Goal: Task Accomplishment & Management: Use online tool/utility

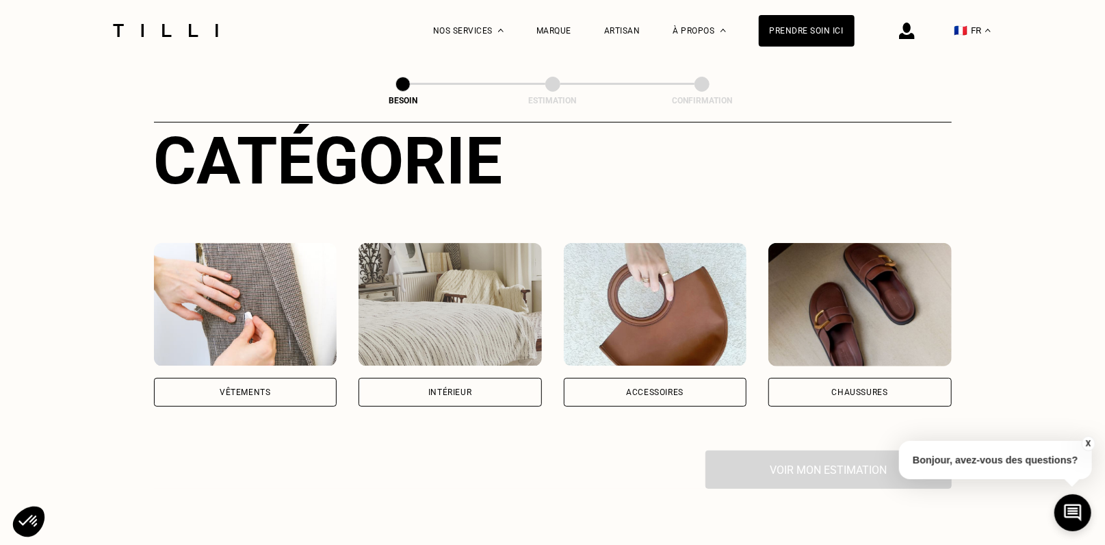
scroll to position [152, 0]
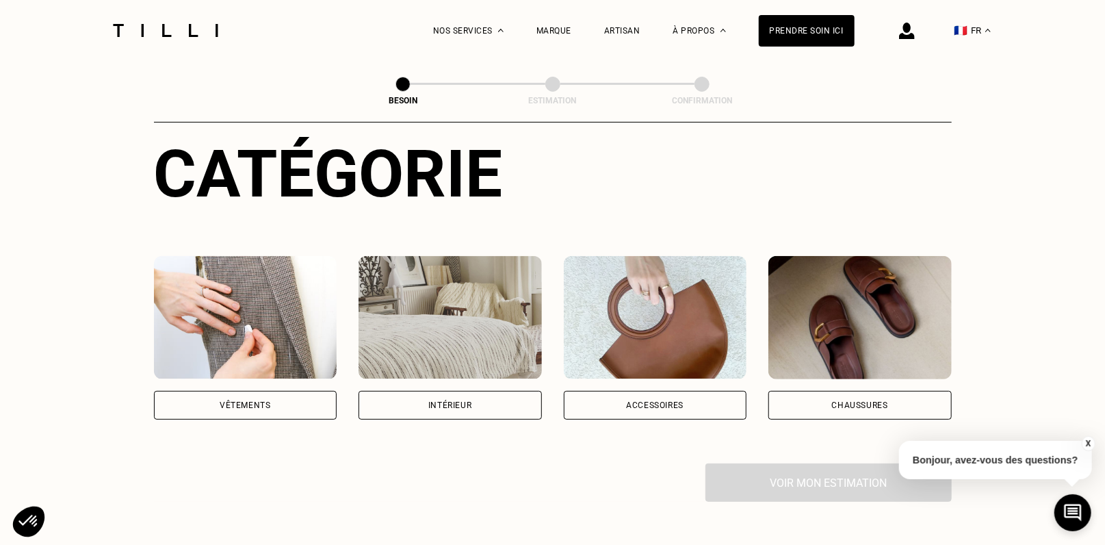
click at [810, 391] on div "Chaussures" at bounding box center [860, 405] width 183 height 29
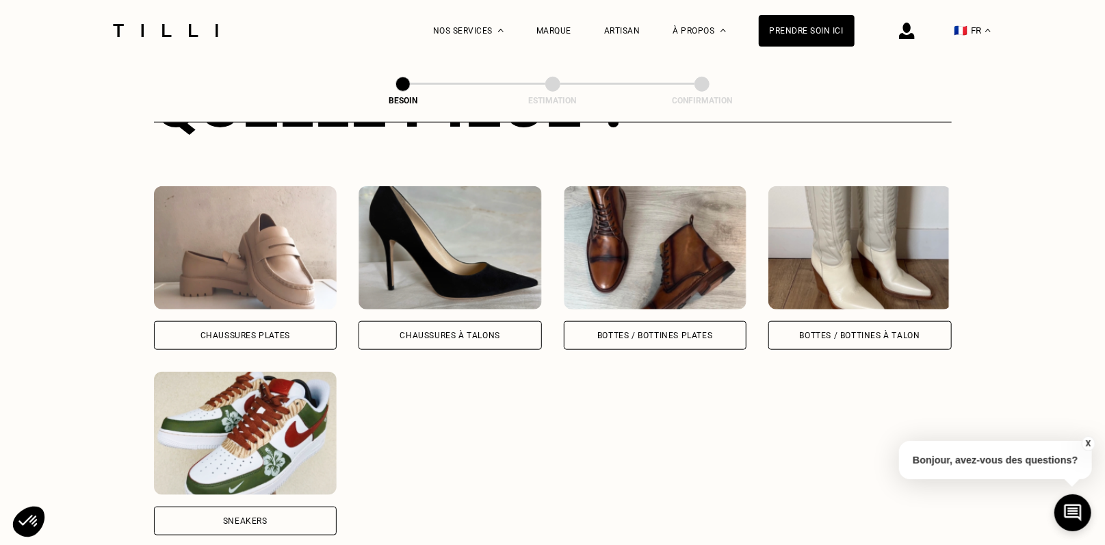
scroll to position [600, 0]
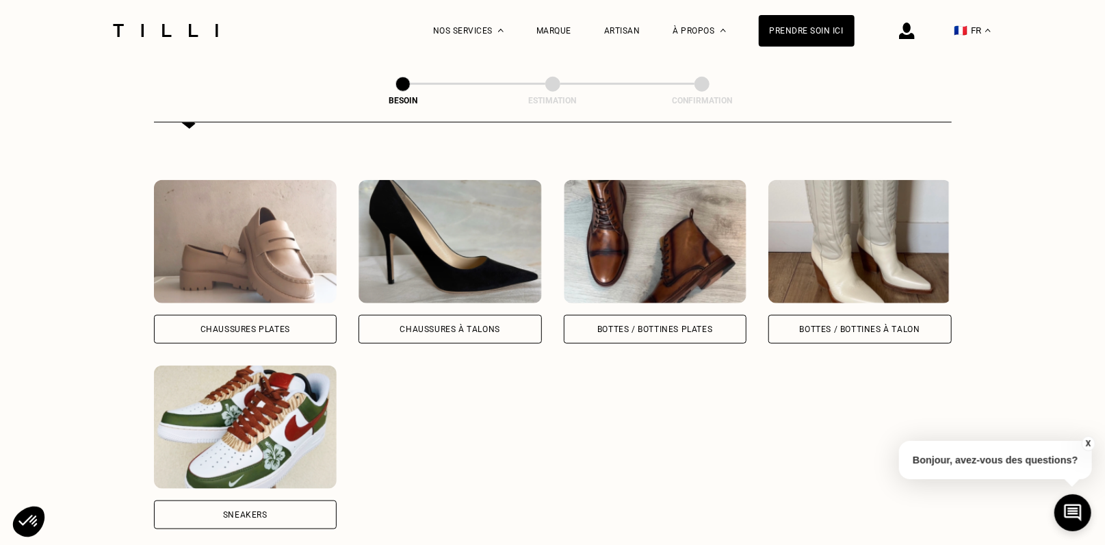
click at [258, 500] on div "Sneakers" at bounding box center [245, 514] width 183 height 29
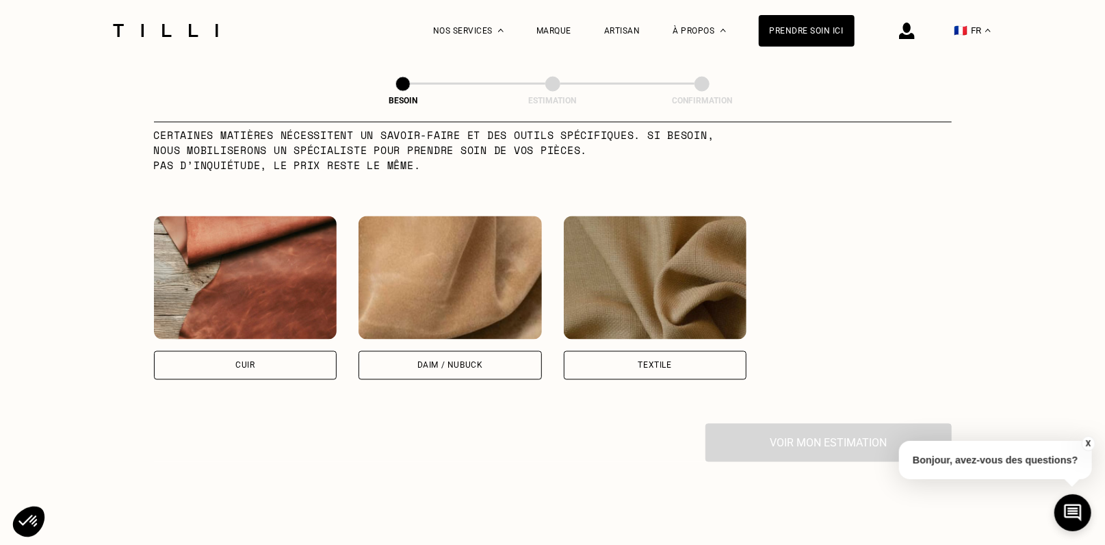
scroll to position [1234, 0]
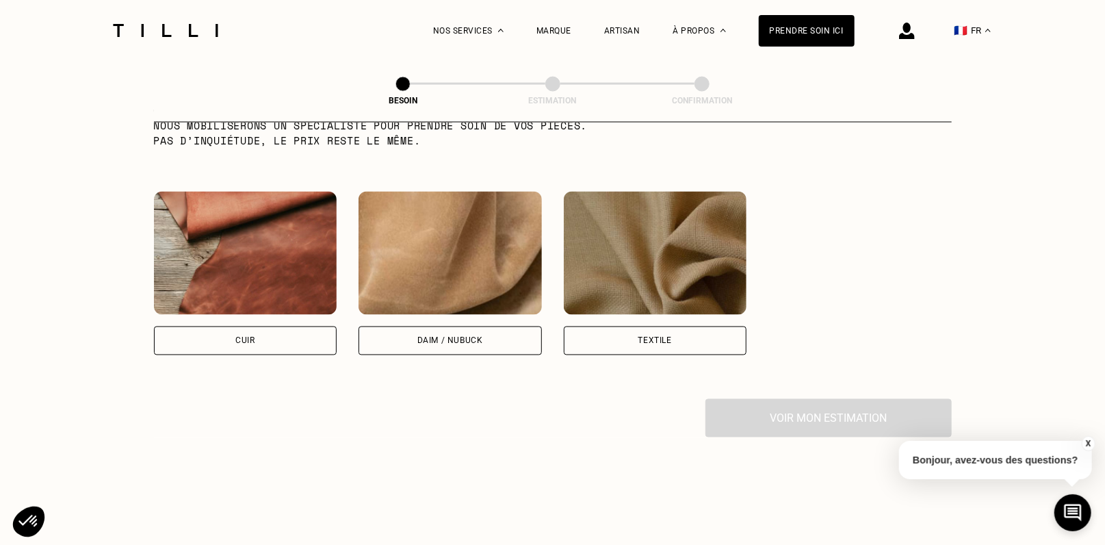
click at [277, 326] on div "Cuir" at bounding box center [245, 340] width 183 height 29
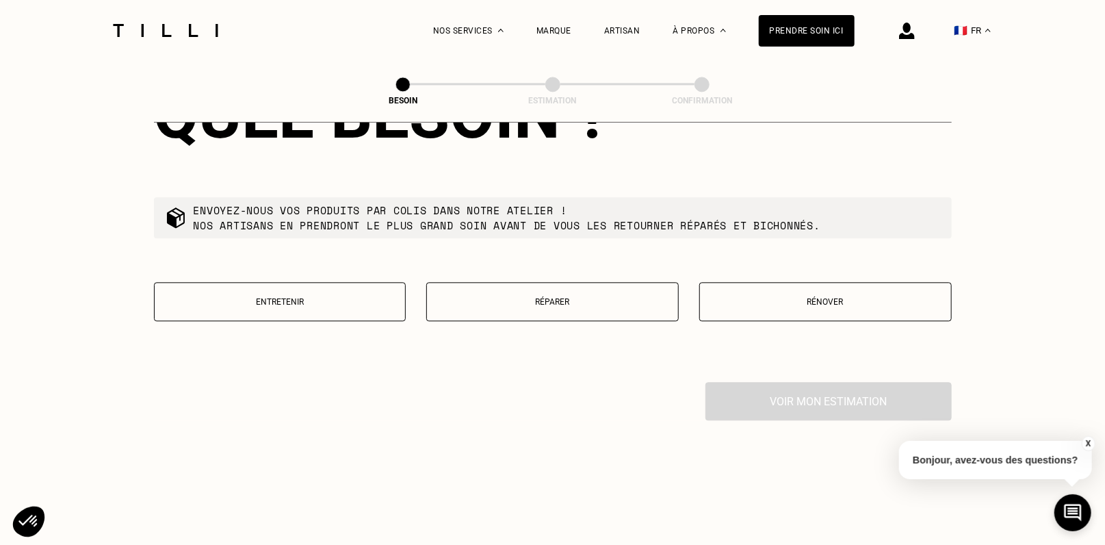
scroll to position [1621, 0]
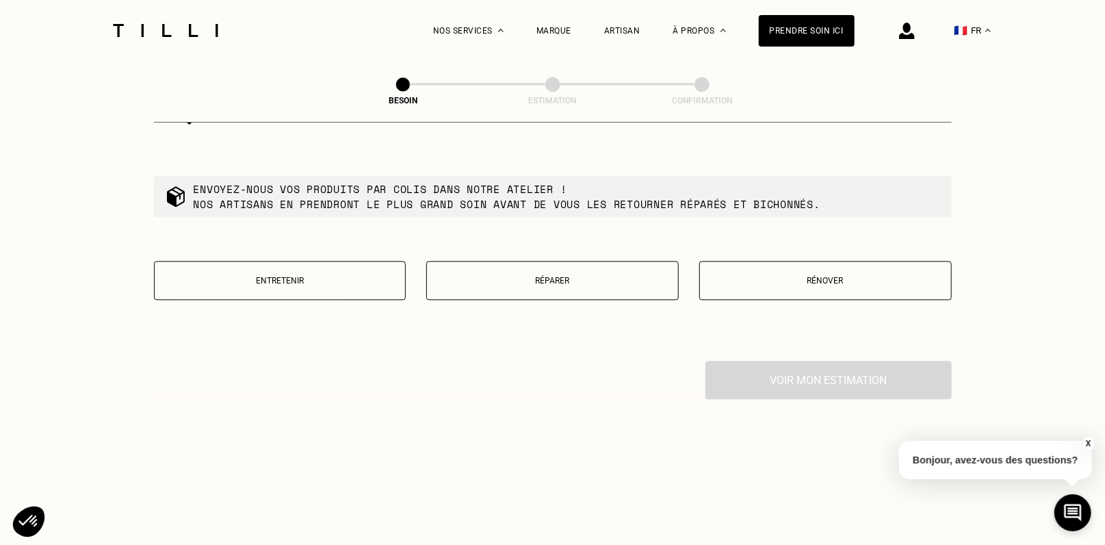
click at [804, 276] on p "Rénover" at bounding box center [826, 281] width 238 height 10
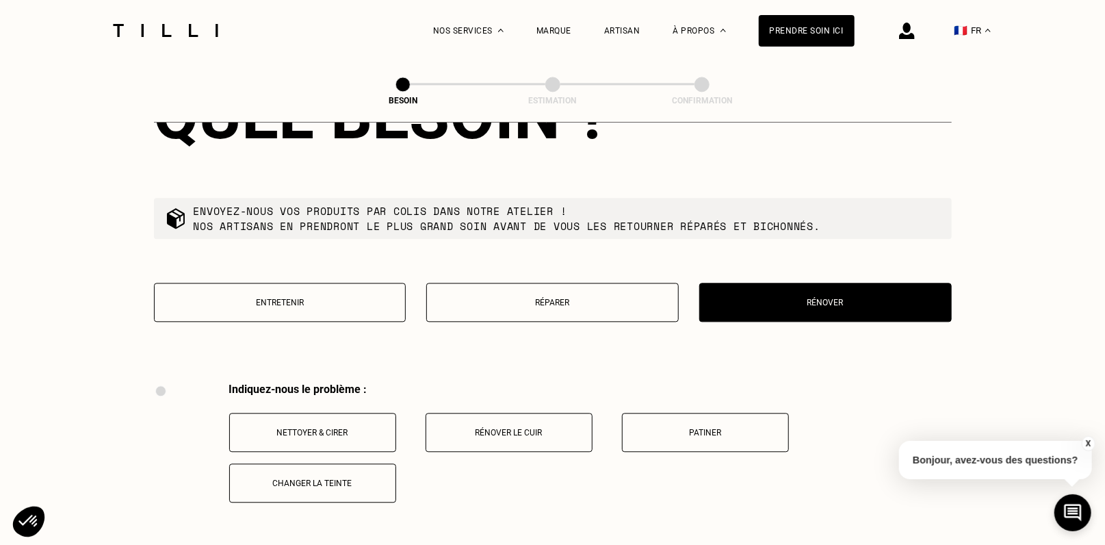
scroll to position [1593, 0]
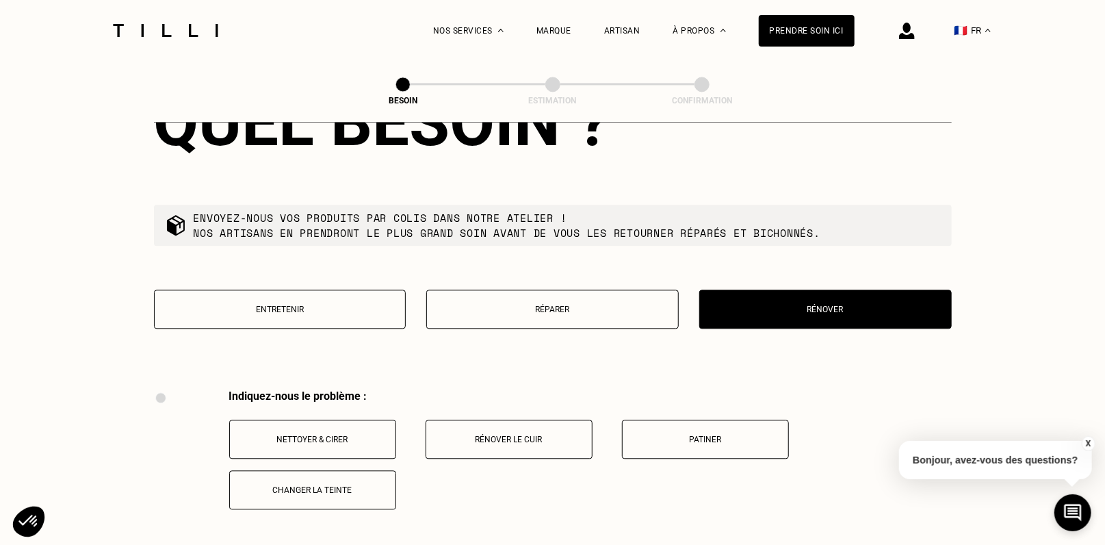
click at [345, 292] on button "Entretenir" at bounding box center [280, 309] width 253 height 39
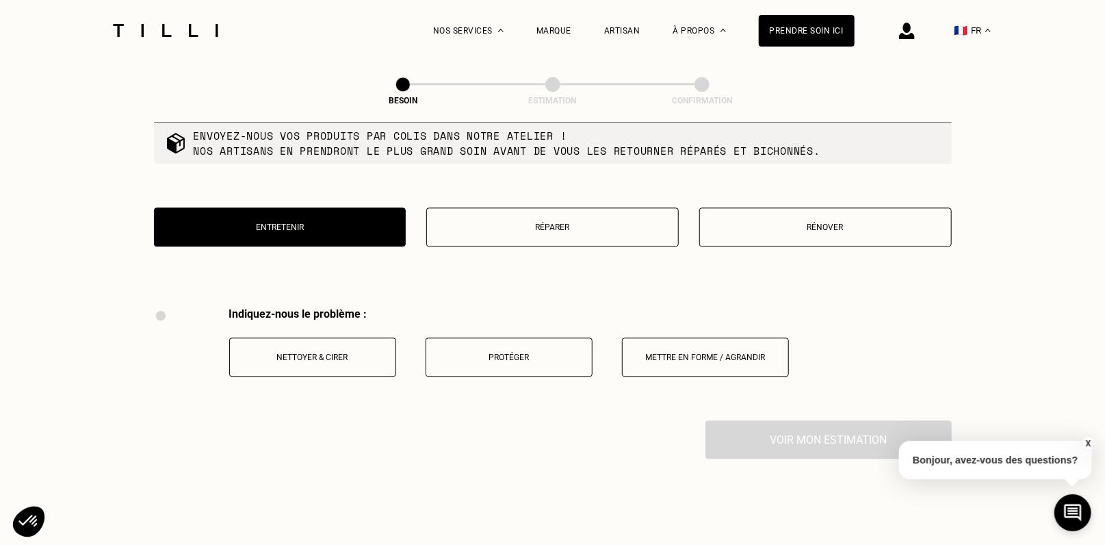
scroll to position [1669, 0]
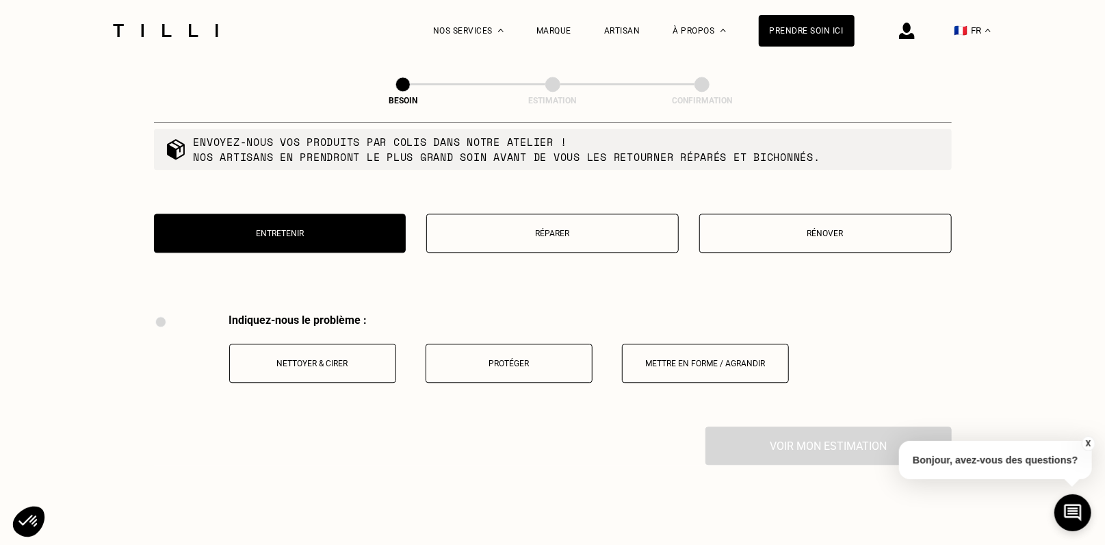
click at [877, 229] on p "Rénover" at bounding box center [826, 234] width 238 height 10
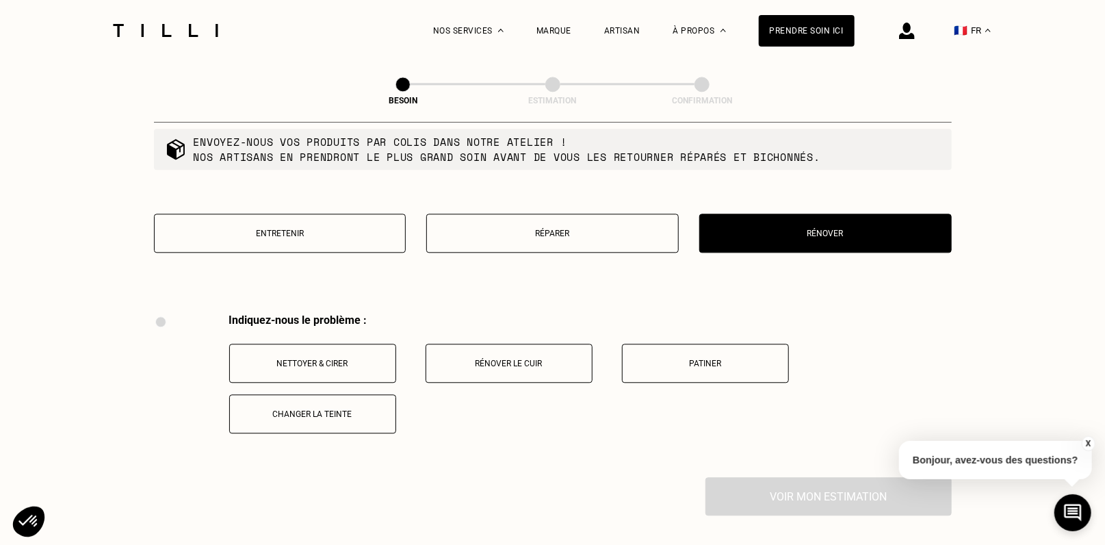
click at [349, 218] on button "Entretenir" at bounding box center [280, 233] width 253 height 39
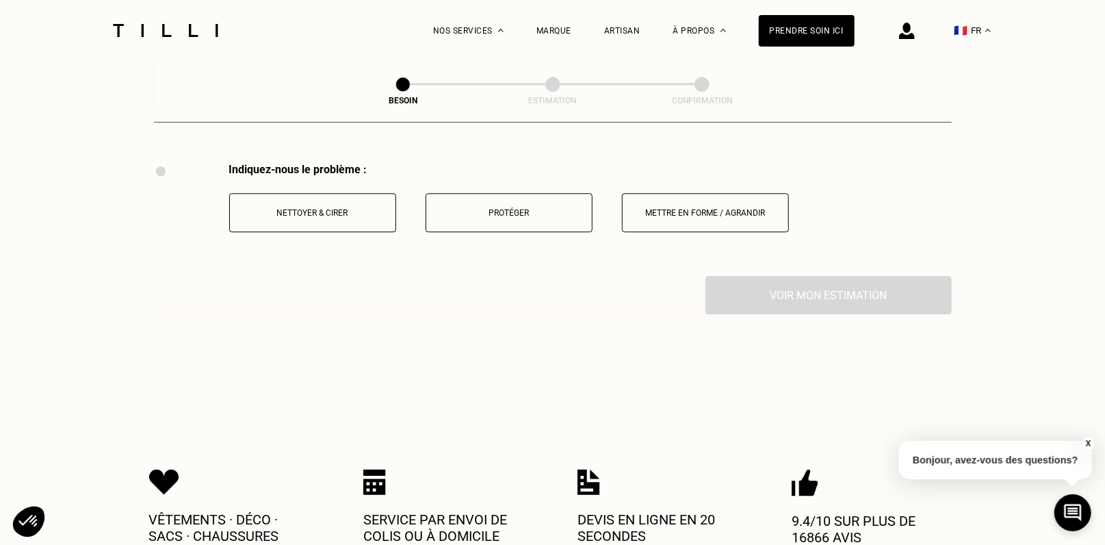
scroll to position [1821, 0]
click at [313, 207] on p "Nettoyer & cirer" at bounding box center [313, 212] width 152 height 10
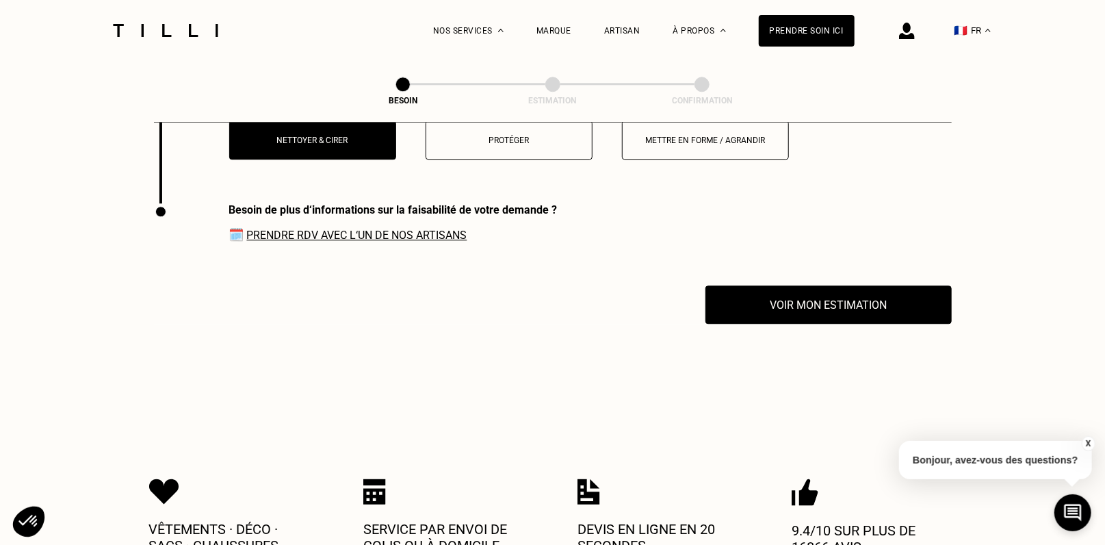
scroll to position [1934, 0]
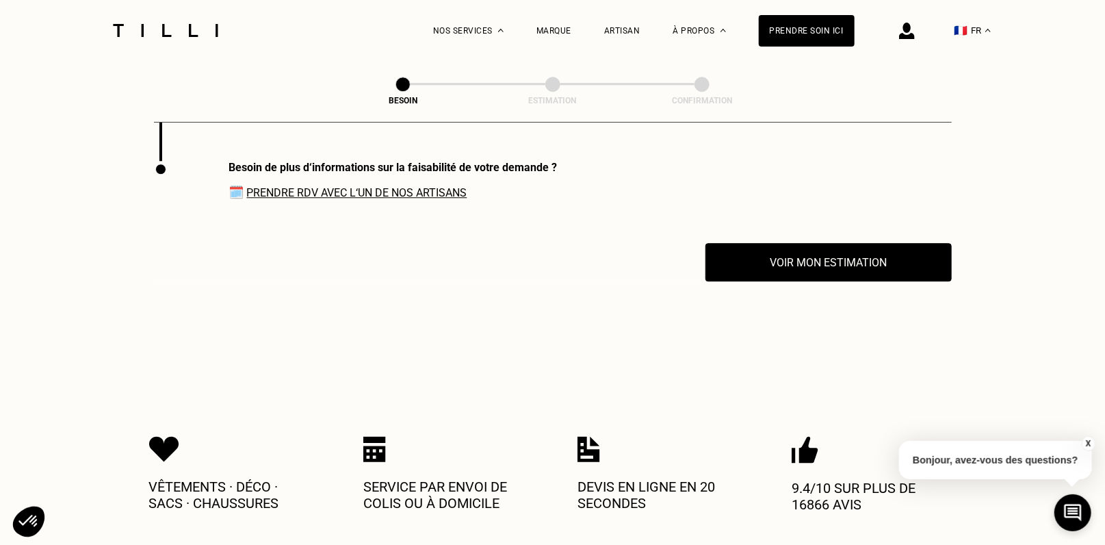
click at [365, 186] on link "Prendre RDV avec l‘un de nos artisans" at bounding box center [357, 192] width 220 height 13
